Goal: Information Seeking & Learning: Compare options

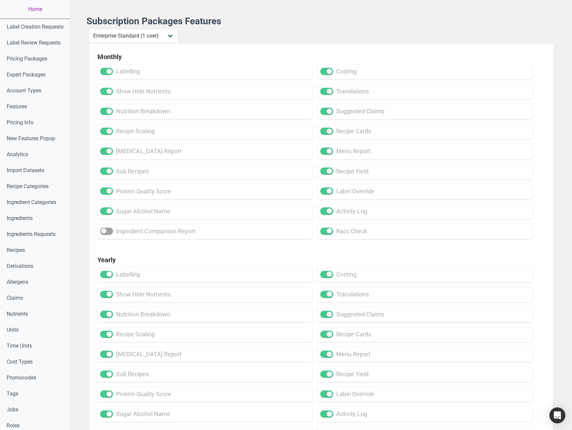
select select "13"
click at [38, 11] on link "Home" at bounding box center [35, 9] width 70 height 19
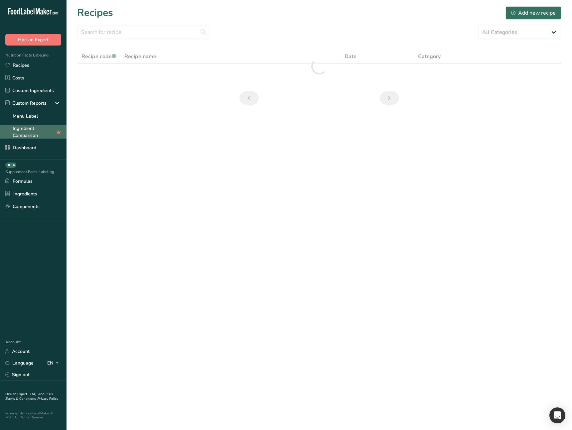
click at [25, 133] on link "Ingredient Comparison" at bounding box center [33, 131] width 66 height 13
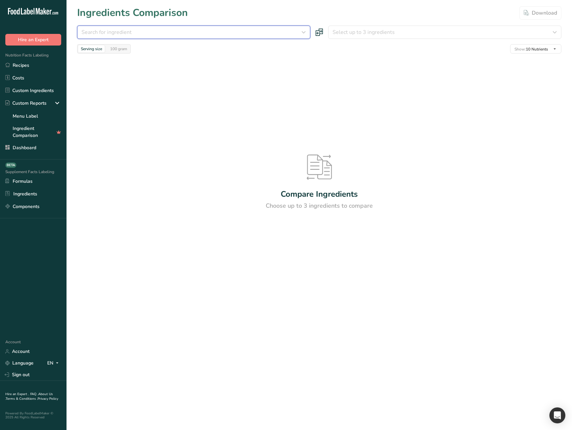
click at [145, 33] on div "Search for ingredient" at bounding box center [191, 32] width 220 height 8
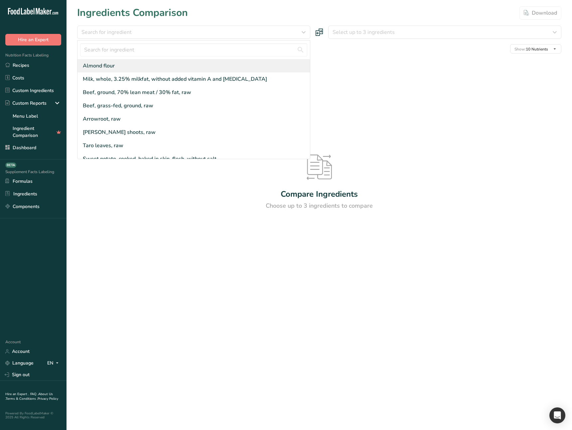
drag, startPoint x: 212, startPoint y: 80, endPoint x: 280, endPoint y: 70, distance: 69.2
click at [212, 80] on div "Milk, whole, 3.25% milkfat, without added vitamin A and [MEDICAL_DATA]" at bounding box center [175, 79] width 184 height 8
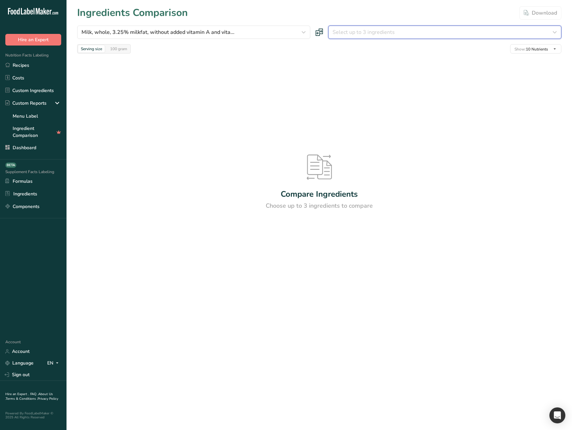
click at [360, 35] on span "Select up to 3 ingredients" at bounding box center [363, 32] width 62 height 8
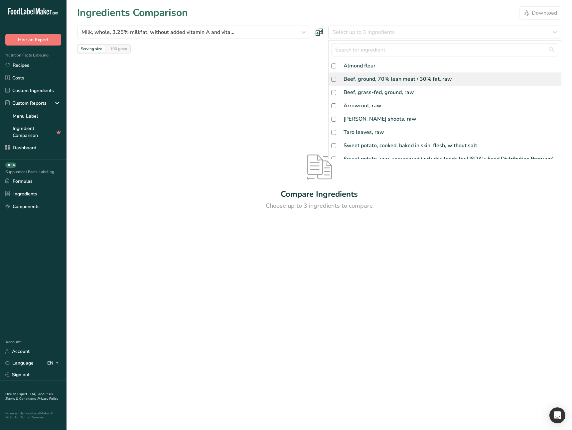
drag, startPoint x: 357, startPoint y: 64, endPoint x: 359, endPoint y: 76, distance: 12.1
click at [357, 64] on div "Almond flour" at bounding box center [359, 66] width 32 height 8
checkbox input "true"
click at [360, 79] on div "Beef, ground, 70% lean meat / 30% fat, raw" at bounding box center [397, 79] width 108 height 8
checkbox input "true"
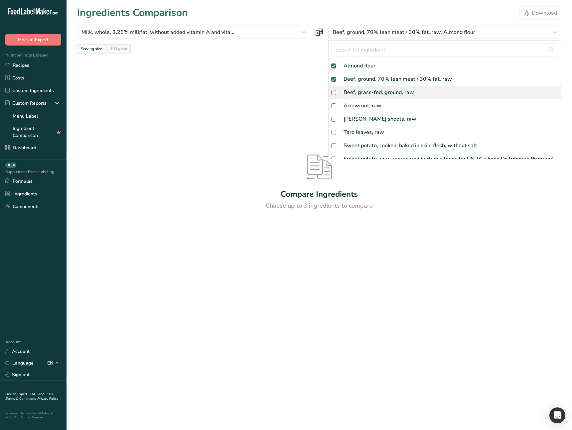
drag, startPoint x: 361, startPoint y: 93, endPoint x: 340, endPoint y: 97, distance: 21.4
click at [361, 93] on div "Beef, grass-fed, ground, raw" at bounding box center [378, 92] width 70 height 8
checkbox input "true"
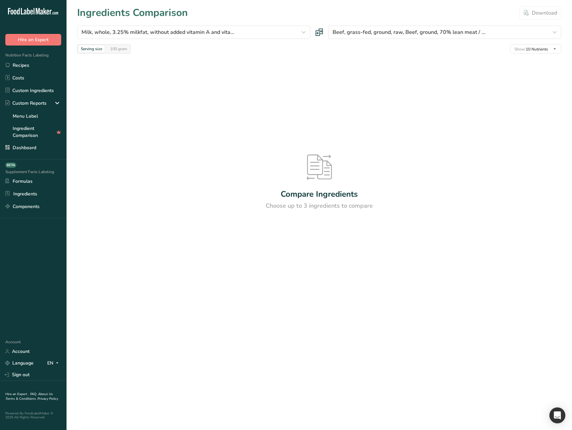
click at [289, 105] on div "Compare Ingredients Choose up to 3 ingredients to compare" at bounding box center [319, 182] width 484 height 258
click at [406, 34] on span "Beef, grass-fed, ground, raw, Beef, ground, 70% lean meat / ..." at bounding box center [408, 32] width 153 height 8
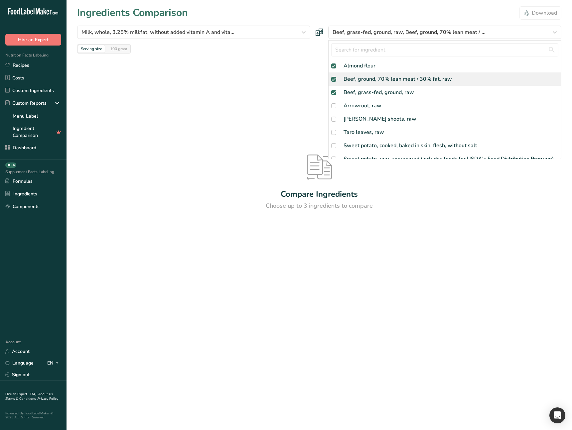
click at [334, 78] on span at bounding box center [333, 79] width 5 height 5
click at [334, 78] on input "checkbox" at bounding box center [333, 79] width 4 height 4
checkbox input "true"
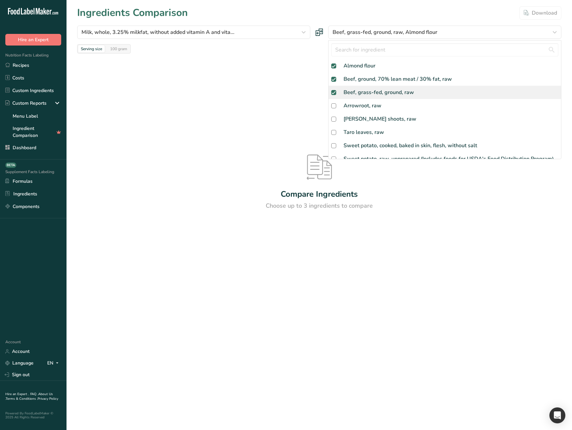
click at [333, 92] on span at bounding box center [333, 92] width 5 height 5
click at [333, 92] on input "checkbox" at bounding box center [333, 92] width 4 height 4
checkbox input "true"
click at [0, 0] on div at bounding box center [0, 0] width 0 height 0
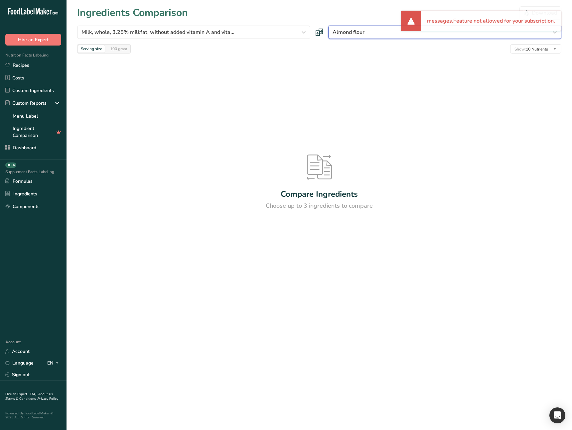
click at [355, 35] on span "Almond flour" at bounding box center [348, 32] width 32 height 8
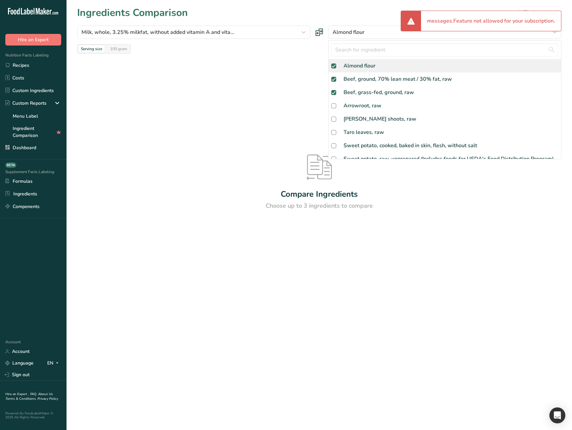
click at [335, 68] on span at bounding box center [333, 65] width 5 height 5
click at [335, 68] on input "checkbox" at bounding box center [333, 66] width 4 height 4
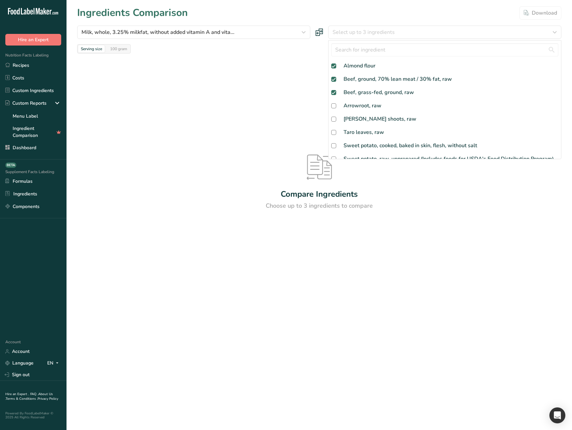
click at [308, 84] on div "Compare Ingredients Choose up to 3 ingredients to compare" at bounding box center [319, 182] width 484 height 258
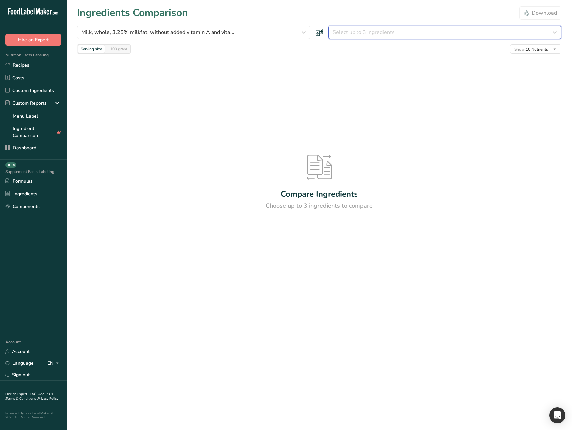
click at [351, 31] on span "Select up to 3 ingredients" at bounding box center [363, 32] width 62 height 8
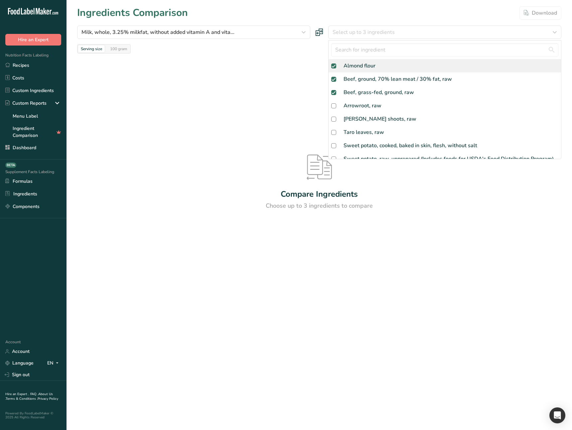
click at [357, 70] on div "Almond flour" at bounding box center [444, 65] width 232 height 13
click at [362, 68] on div "Almond flour" at bounding box center [359, 66] width 32 height 8
checkbox input "false"
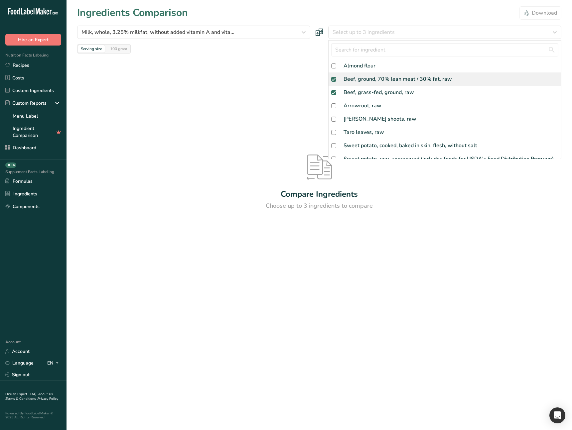
drag, startPoint x: 362, startPoint y: 75, endPoint x: 361, endPoint y: 81, distance: 5.7
click at [362, 75] on div "Beef, ground, 70% lean meat / 30% fat, raw" at bounding box center [397, 79] width 108 height 8
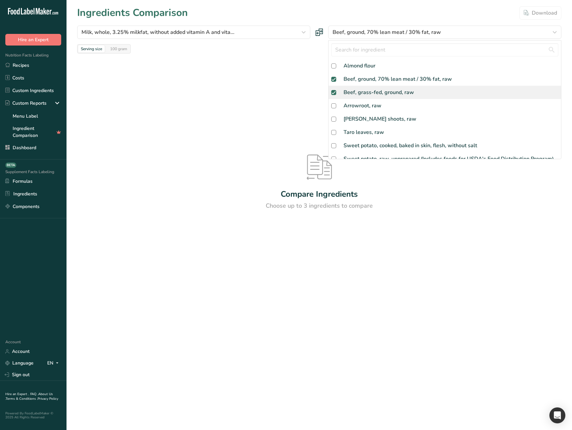
click at [359, 91] on div "Beef, grass-fed, ground, raw" at bounding box center [378, 92] width 70 height 8
checkbox input "false"
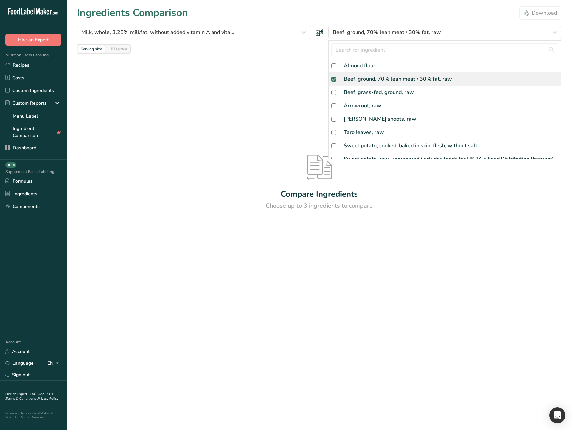
click at [360, 82] on div "Beef, ground, 70% lean meat / 30% fat, raw" at bounding box center [397, 79] width 108 height 8
checkbox input "false"
click at [272, 92] on div "Compare Ingredients Choose up to 3 ingredients to compare" at bounding box center [319, 182] width 484 height 258
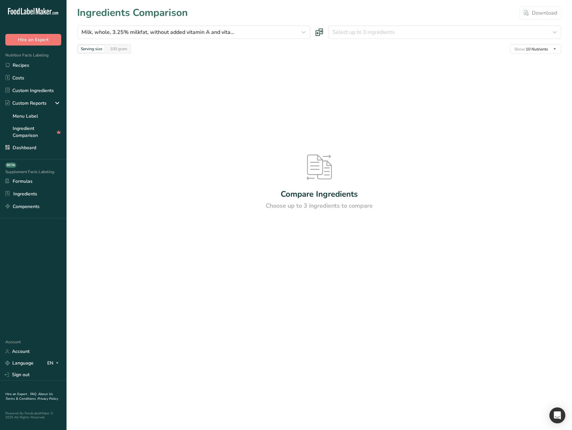
click at [236, 95] on div "Compare Ingredients Choose up to 3 ingredients to compare" at bounding box center [319, 182] width 484 height 258
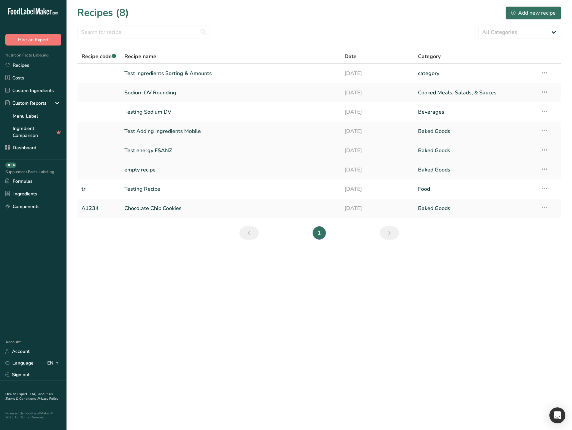
drag, startPoint x: 138, startPoint y: 176, endPoint x: 151, endPoint y: 141, distance: 38.2
click at [139, 177] on td "empty recipe" at bounding box center [230, 169] width 220 height 19
